Goal: Task Accomplishment & Management: Manage account settings

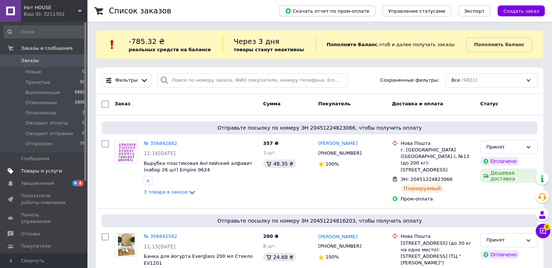
click at [51, 171] on span "Товары и услуги" at bounding box center [41, 171] width 41 height 7
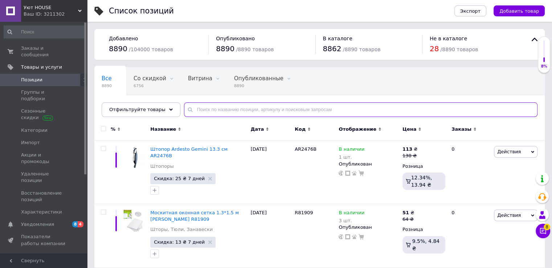
click at [241, 107] on input "text" at bounding box center [361, 109] width 354 height 15
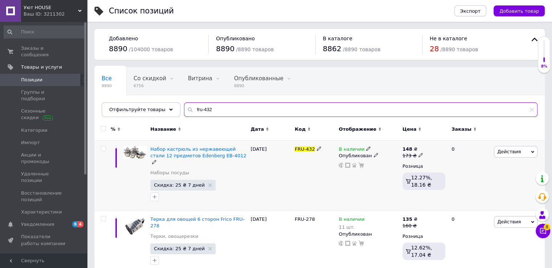
type input "fru-432"
click at [504, 152] on span "Действия" at bounding box center [509, 151] width 24 height 5
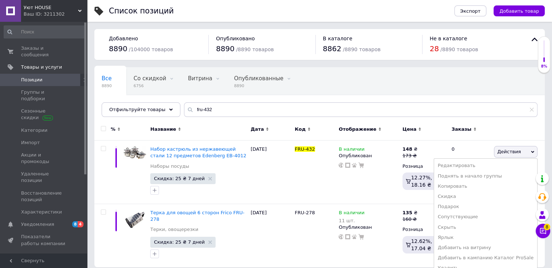
scroll to position [0, 0]
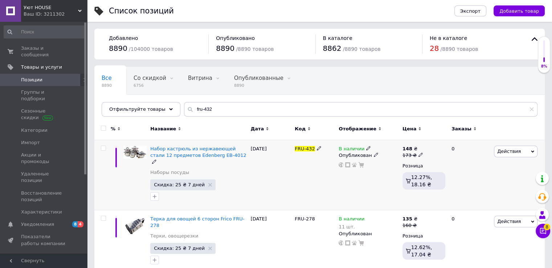
click at [504, 151] on span "Действия" at bounding box center [509, 150] width 24 height 5
click at [366, 147] on icon at bounding box center [368, 148] width 4 height 4
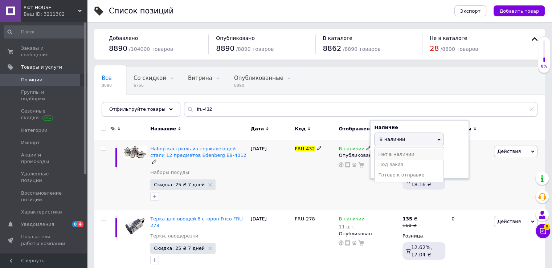
click at [388, 149] on li "Нет в наличии" at bounding box center [409, 154] width 69 height 10
click at [387, 161] on input at bounding box center [401, 167] width 55 height 15
type input "0"
